Goal: Task Accomplishment & Management: Complete application form

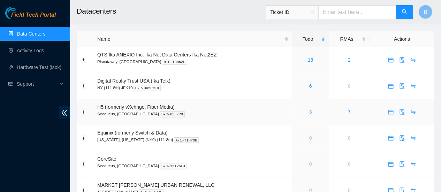
click at [309, 113] on link "3" at bounding box center [310, 112] width 3 height 6
click at [311, 113] on div "1" at bounding box center [310, 112] width 29 height 8
click at [42, 50] on link "Activity Logs" at bounding box center [31, 51] width 28 height 6
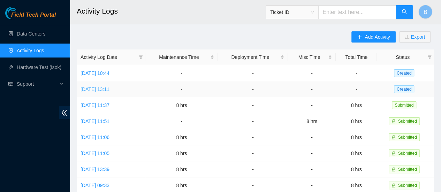
click at [109, 86] on link "[DATE] 13:11" at bounding box center [94, 89] width 29 height 6
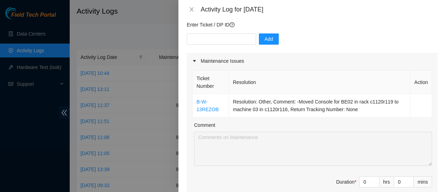
scroll to position [69, 0]
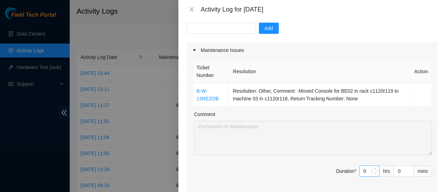
click at [366, 170] on input "0" at bounding box center [369, 171] width 20 height 10
type input "8"
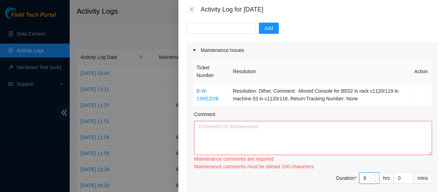
type input "8"
click at [352, 144] on textarea "Comment" at bounding box center [313, 138] width 238 height 34
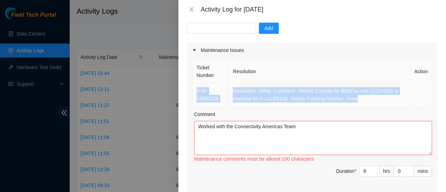
drag, startPoint x: 359, startPoint y: 99, endPoint x: 196, endPoint y: 90, distance: 162.6
click at [196, 90] on tr "B-W-13REZOB Resolution: Other, Comment: -Moved Console for BE02 in rack c1120r1…" at bounding box center [312, 94] width 239 height 23
copy tr "B-W-13REZOB Resolution: Other, Comment: -Moved Console for BE02 in rack c1120r1…"
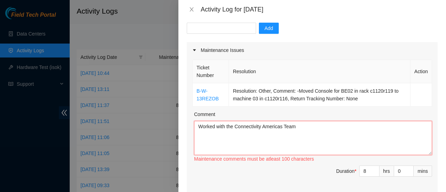
click at [234, 133] on textarea "Worked with the Connectivity Americas Team" at bounding box center [313, 138] width 238 height 34
paste textarea "B-W-13REZOB Resolution: Other, Comment: -Moved Console for BE02 in rack c1120r1…"
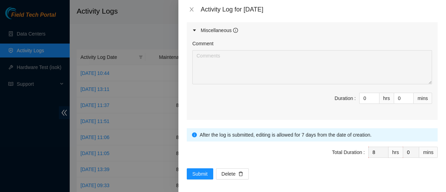
scroll to position [392, 0]
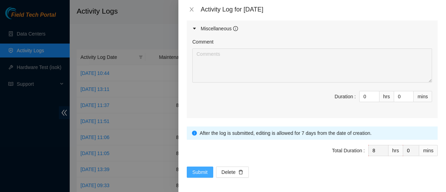
type textarea "Worked with the Connectivity Americas Team B-W-13REZOB Resolution: Other, Comme…"
click at [198, 170] on span "Submit" at bounding box center [199, 172] width 15 height 8
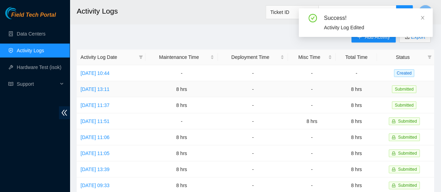
click at [111, 92] on td "Wed, 27 Aug 2025 13:11" at bounding box center [111, 89] width 69 height 16
click at [107, 90] on link "Wed, 27 Aug 2025 13:11" at bounding box center [94, 89] width 29 height 6
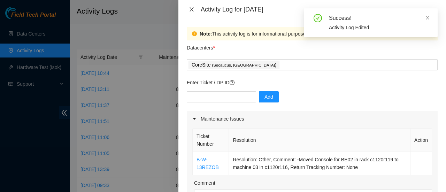
click at [193, 10] on icon "close" at bounding box center [192, 10] width 6 height 6
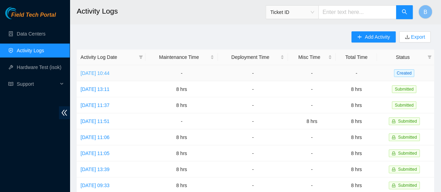
click at [109, 71] on link "Thu, 28 Aug 2025 10:44" at bounding box center [94, 73] width 29 height 6
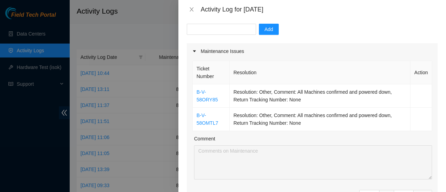
scroll to position [68, 0]
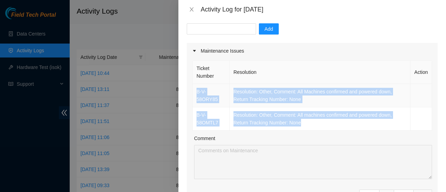
drag, startPoint x: 306, startPoint y: 124, endPoint x: 196, endPoint y: 91, distance: 115.0
click at [196, 91] on tbody "B-V-58ORY85 Resolution: Other, Comment: All Machines confirmed and powered down…" at bounding box center [312, 107] width 239 height 47
copy tbody "B-V-58ORY85 Resolution: Other, Comment: All Machines confirmed and powered down…"
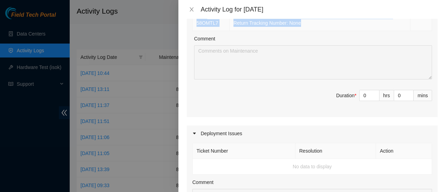
scroll to position [140, 0]
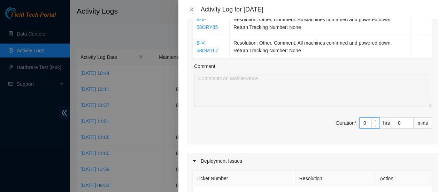
click at [362, 122] on input "0" at bounding box center [369, 123] width 20 height 10
type input "8"
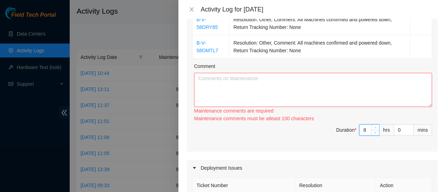
type input "8"
click at [277, 85] on textarea "Comment" at bounding box center [313, 90] width 238 height 34
paste textarea "B-V-58ORY85 Resolution: Other, Comment: All Machines confirmed and powered down…"
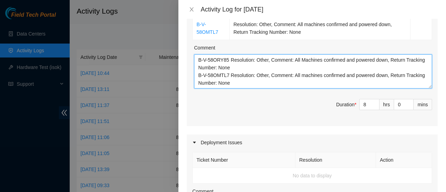
scroll to position [415, 0]
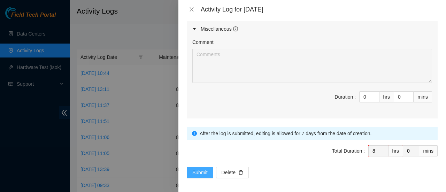
type textarea "B-V-58ORY85 Resolution: Other, Comment: All Machines confirmed and powered down…"
click at [194, 169] on span "Submit" at bounding box center [199, 173] width 15 height 8
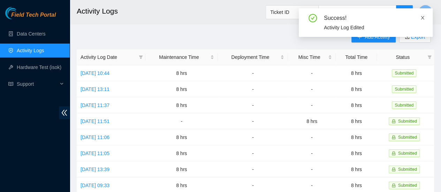
click at [421, 18] on icon "close" at bounding box center [422, 17] width 5 height 5
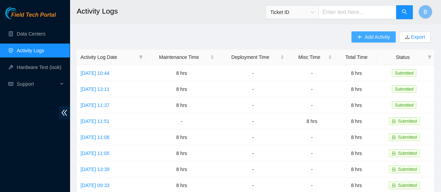
click at [372, 38] on span "Add Activity" at bounding box center [376, 37] width 25 height 8
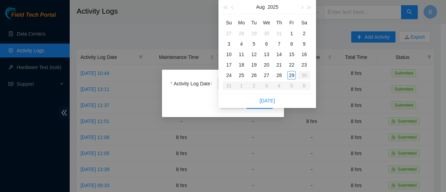
click at [258, 86] on body "Field Tech Portal Data Centers Activity Logs Hardware Test (isok) Support Activ…" at bounding box center [220, 96] width 441 height 192
type input "2025-08-25"
click at [244, 76] on div "25" at bounding box center [241, 75] width 8 height 8
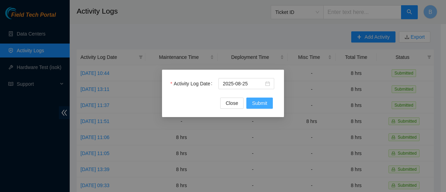
click at [263, 106] on span "Submit" at bounding box center [259, 103] width 15 height 8
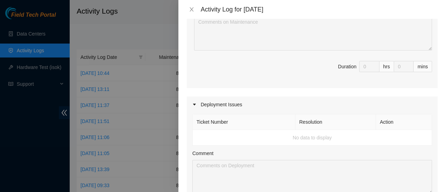
scroll to position [0, 0]
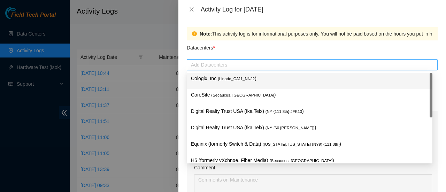
click at [201, 65] on div at bounding box center [311, 65] width 247 height 8
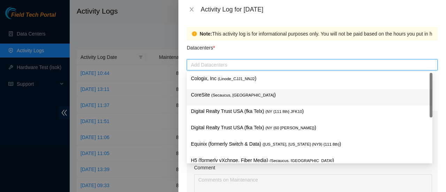
click at [203, 99] on div "CoreSite ( Secaucus, NJ NY2 )" at bounding box center [309, 97] width 237 height 13
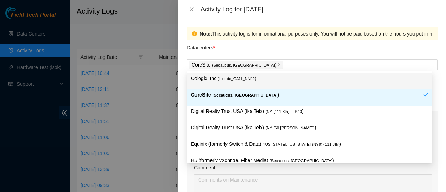
click at [272, 49] on div "Datacenters *" at bounding box center [312, 49] width 251 height 19
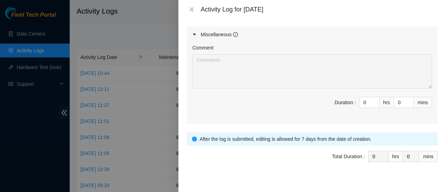
scroll to position [377, 0]
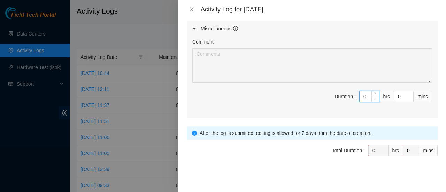
click at [361, 92] on input "0" at bounding box center [369, 96] width 20 height 10
type input "8"
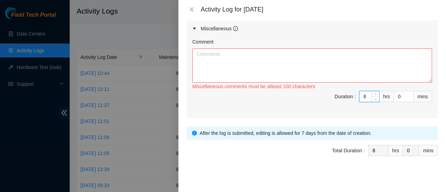
type input "8"
click at [286, 67] on textarea "Comment" at bounding box center [312, 65] width 240 height 34
type textarea "W"
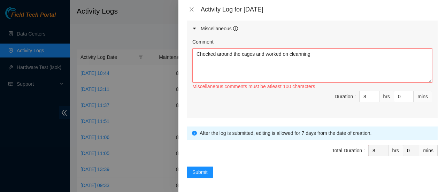
click at [299, 53] on textarea "Checked around the cages and worked on cleanning" at bounding box center [312, 65] width 240 height 34
click at [330, 64] on textarea "Checked around the cages and worked on cleaning" at bounding box center [312, 65] width 240 height 34
click at [399, 53] on textarea "Checked around the cages and worked on cleaning our working space and cabinets …" at bounding box center [312, 65] width 240 height 34
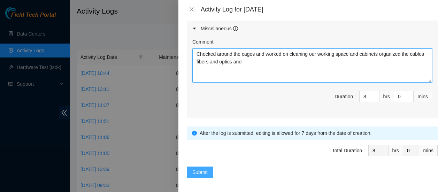
type textarea "Checked around the cages and worked on cleaning our working space and cabinets …"
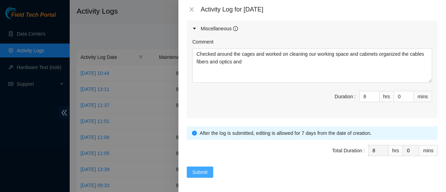
click at [200, 168] on span "Submit" at bounding box center [199, 172] width 15 height 8
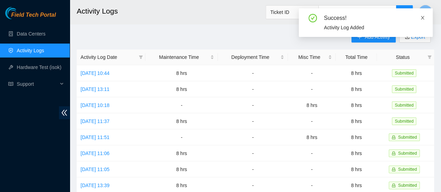
click at [421, 18] on icon "close" at bounding box center [422, 17] width 5 height 5
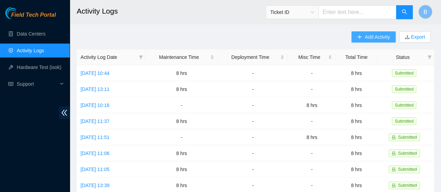
click at [370, 36] on span "Add Activity" at bounding box center [376, 37] width 25 height 8
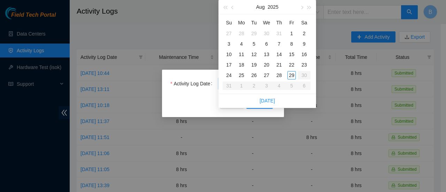
click at [249, 87] on body "Field Tech Portal Data Centers Activity Logs Hardware Test (isok) Support Activ…" at bounding box center [220, 96] width 441 height 192
type input "2025-08-27"
type input "2025-08-26"
click at [253, 74] on div "26" at bounding box center [254, 75] width 8 height 8
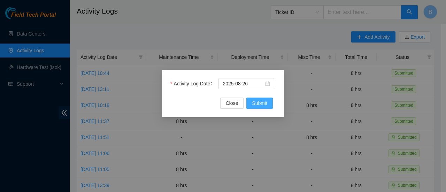
click at [257, 101] on span "Submit" at bounding box center [259, 103] width 15 height 8
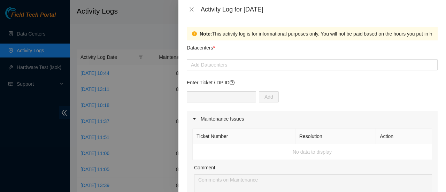
click at [221, 59] on div "Add Datacenters" at bounding box center [312, 64] width 251 height 11
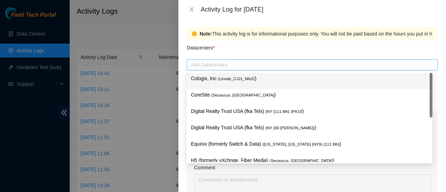
click at [216, 68] on div at bounding box center [311, 65] width 247 height 8
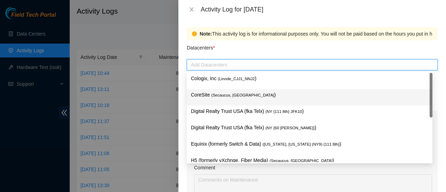
click at [205, 94] on p "CoreSite ( Secaucus, NJ NY2 )" at bounding box center [309, 95] width 237 height 8
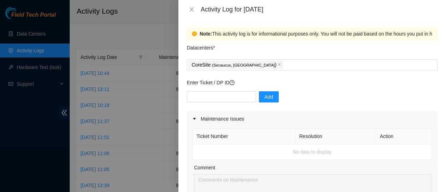
click at [249, 51] on div "Datacenters *" at bounding box center [312, 49] width 251 height 19
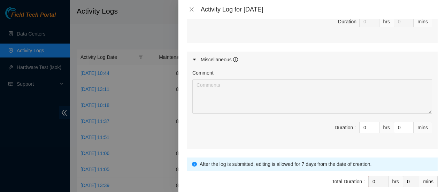
scroll to position [347, 0]
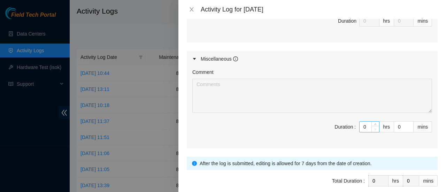
click at [371, 129] on span "Decrease Value" at bounding box center [375, 129] width 8 height 6
click at [364, 127] on input "0" at bounding box center [369, 127] width 20 height 10
type input "8"
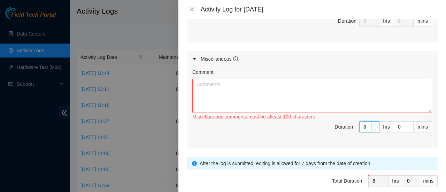
type input "8"
click at [235, 84] on textarea "Comment" at bounding box center [312, 96] width 240 height 34
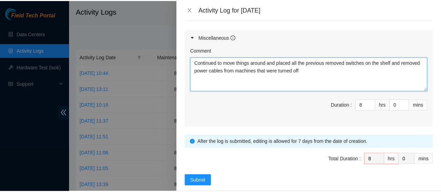
scroll to position [370, 0]
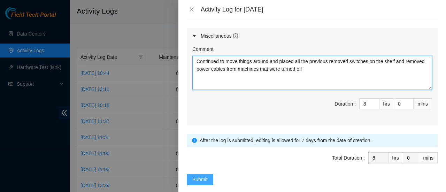
type textarea "Continued to move things around and placed all the previous removed switches on…"
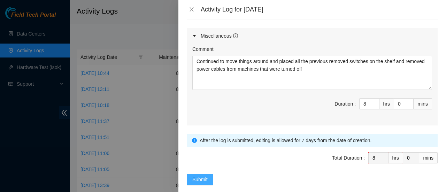
click at [202, 181] on span "Submit" at bounding box center [199, 180] width 15 height 8
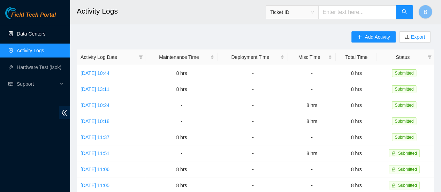
click at [29, 34] on link "Data Centers" at bounding box center [31, 34] width 29 height 6
